Goal: Navigation & Orientation: Find specific page/section

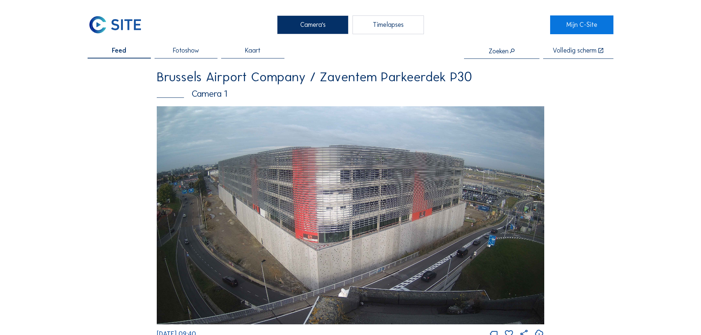
click at [375, 29] on div "Timelapses" at bounding box center [388, 24] width 71 height 18
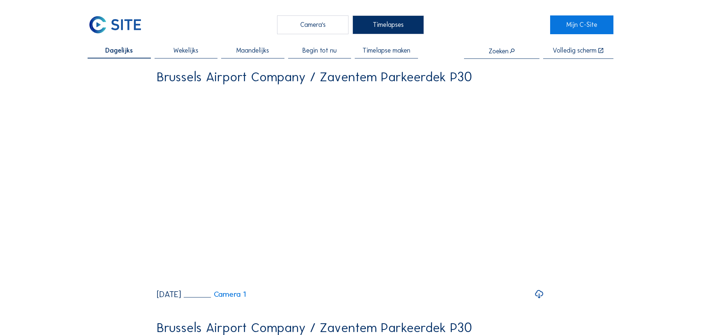
click at [186, 51] on span "Wekelijks" at bounding box center [185, 50] width 25 height 7
click at [110, 53] on span "Dagelijks" at bounding box center [119, 50] width 25 height 7
click at [313, 22] on div "Camera's" at bounding box center [312, 24] width 71 height 18
